Goal: Transaction & Acquisition: Purchase product/service

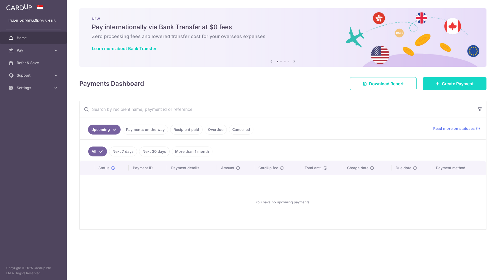
click at [436, 86] on link "Create Payment" at bounding box center [455, 83] width 64 height 13
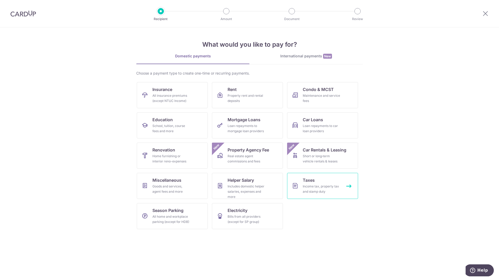
click at [308, 180] on span "Taxes" at bounding box center [309, 180] width 12 height 6
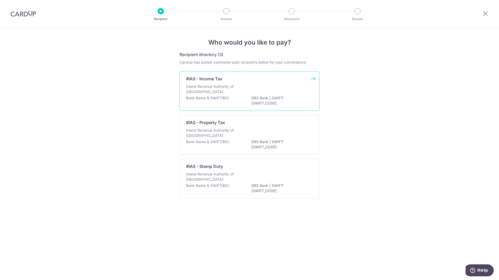
click at [262, 99] on p "DBS Bank | SWIFT: DBSSSGSGXXX" at bounding box center [280, 101] width 58 height 10
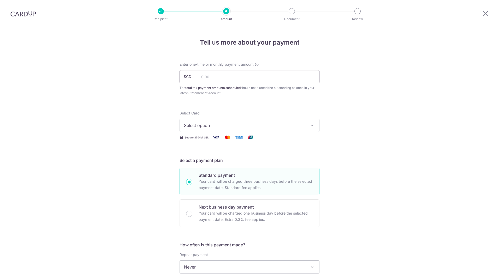
click at [228, 79] on input "text" at bounding box center [250, 76] width 140 height 13
click at [207, 78] on input "text" at bounding box center [250, 76] width 140 height 13
paste input "21,495.49"
type input "21,495.49"
click at [227, 124] on span "Select option" at bounding box center [245, 125] width 122 height 6
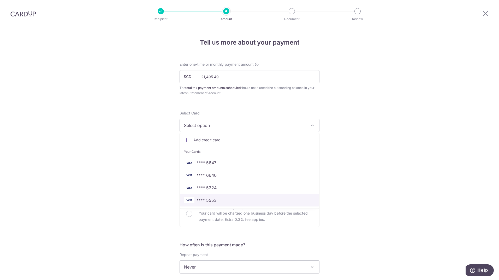
click at [214, 199] on span "**** 5553" at bounding box center [206, 200] width 20 height 6
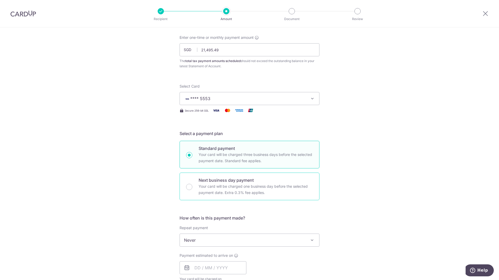
scroll to position [52, 0]
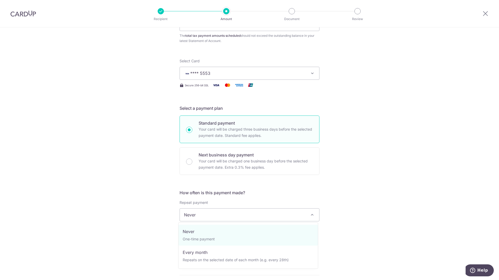
click at [245, 215] on span "Never" at bounding box center [249, 215] width 139 height 13
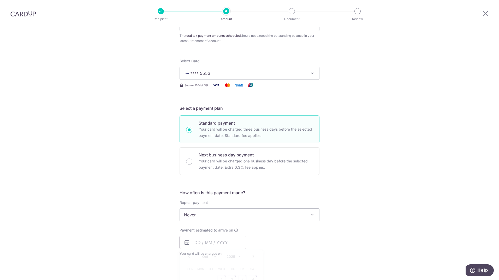
click at [225, 240] on input "text" at bounding box center [213, 242] width 67 height 13
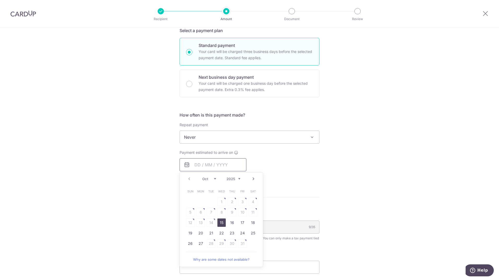
scroll to position [130, 0]
click at [219, 223] on link "15" at bounding box center [221, 222] width 8 height 8
click at [373, 216] on div "Tell us more about your payment Enter one-time or monthly payment amount SGD 21…" at bounding box center [249, 139] width 499 height 485
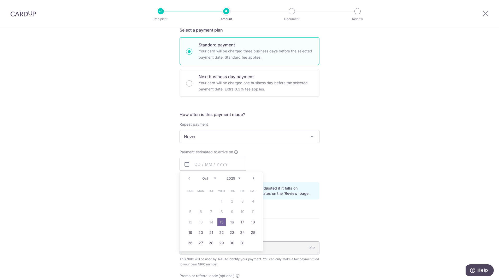
type input "15/10/2025"
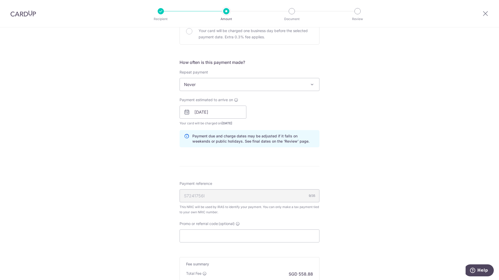
scroll to position [253, 0]
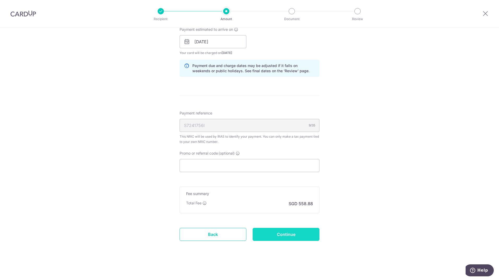
click at [286, 234] on input "Continue" at bounding box center [286, 234] width 67 height 13
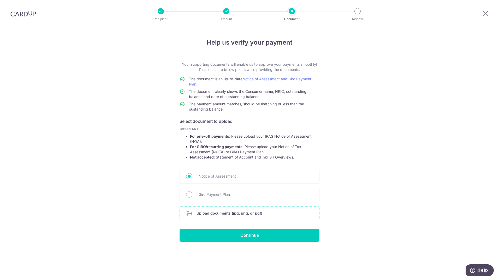
click at [237, 215] on input "file" at bounding box center [249, 214] width 139 height 14
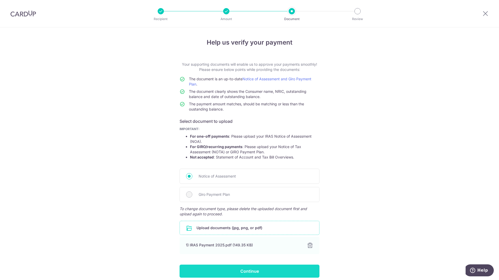
click at [244, 269] on input "Continue" at bounding box center [250, 271] width 140 height 13
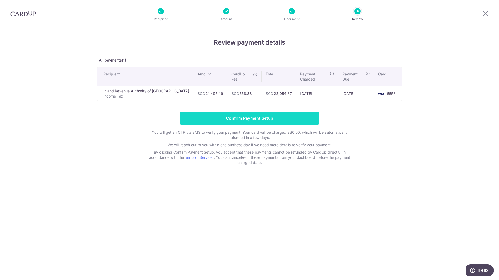
click at [255, 114] on input "Confirm Payment Setup" at bounding box center [250, 118] width 140 height 13
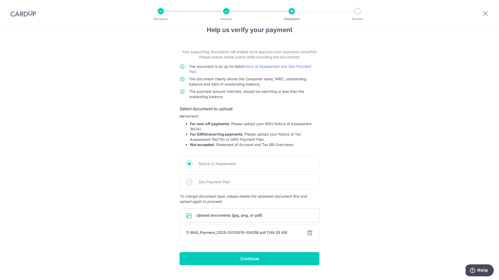
scroll to position [22, 0]
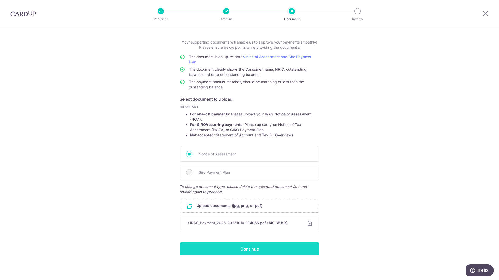
click at [253, 250] on input "Continue" at bounding box center [250, 249] width 140 height 13
